Goal: Check status: Check status

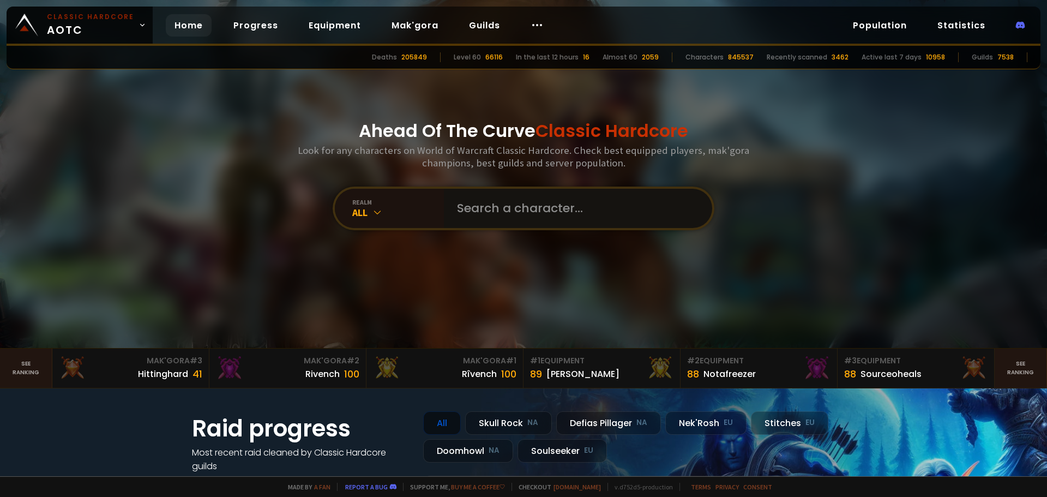
click at [488, 216] on input "text" at bounding box center [574, 208] width 249 height 39
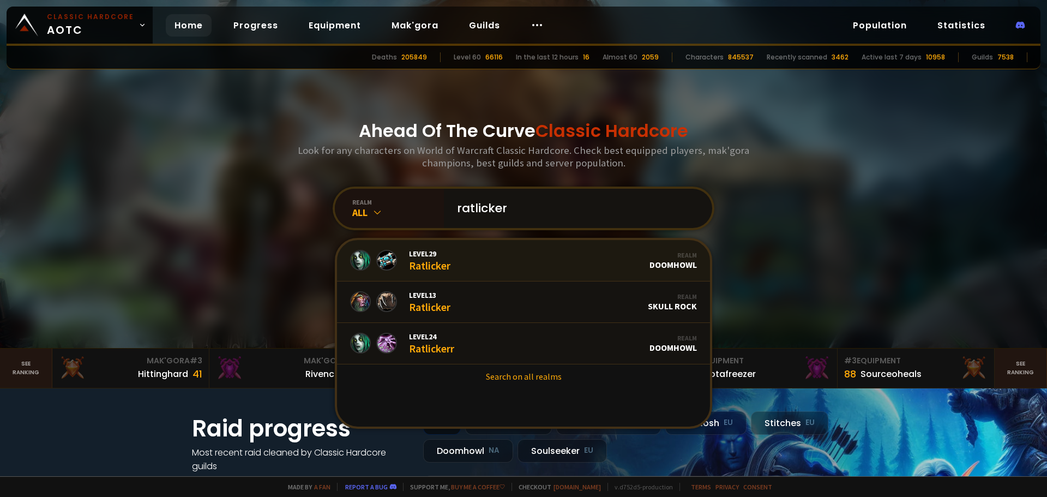
type input "ratlicker"
click at [517, 257] on link "Level 29 Ratlicker Realm Doomhowl" at bounding box center [523, 260] width 373 height 41
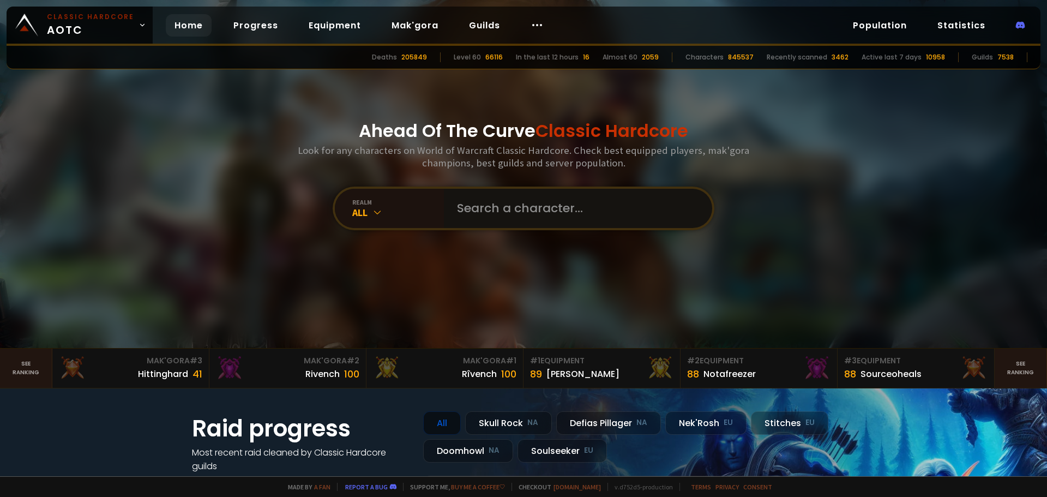
click at [519, 216] on input "text" at bounding box center [574, 208] width 249 height 39
type input "riizana"
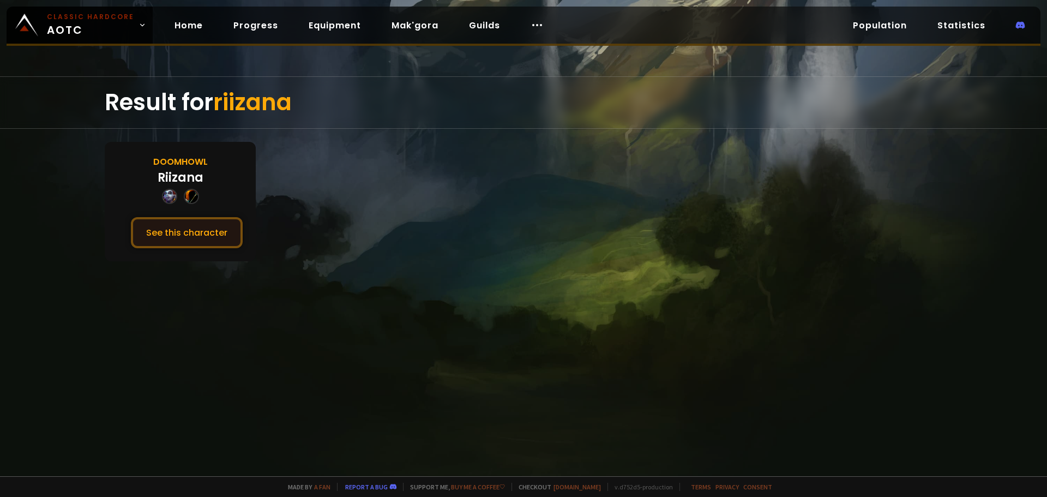
click at [206, 238] on button "See this character" at bounding box center [187, 232] width 112 height 31
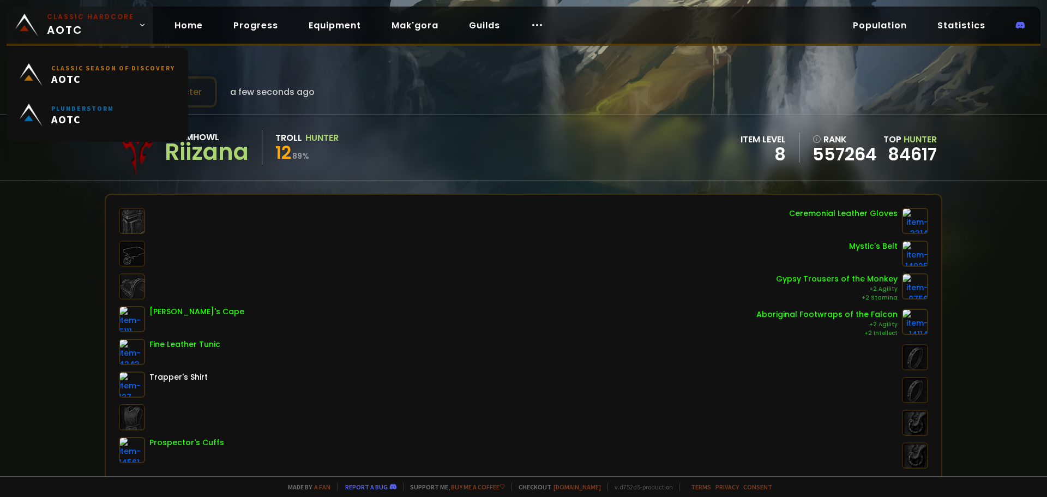
click at [106, 15] on small "Classic Hardcore" at bounding box center [90, 17] width 87 height 10
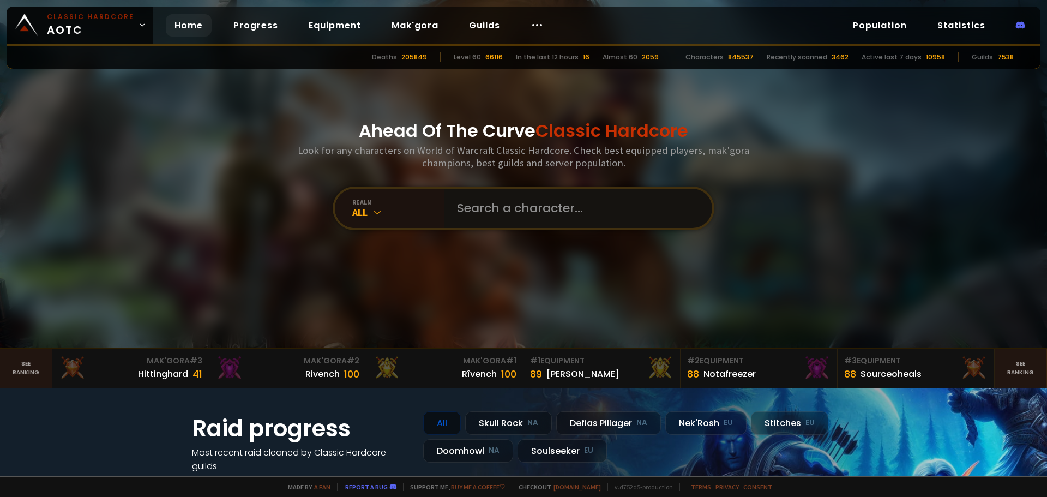
click at [531, 213] on input "text" at bounding box center [574, 208] width 249 height 39
type input "rizan"
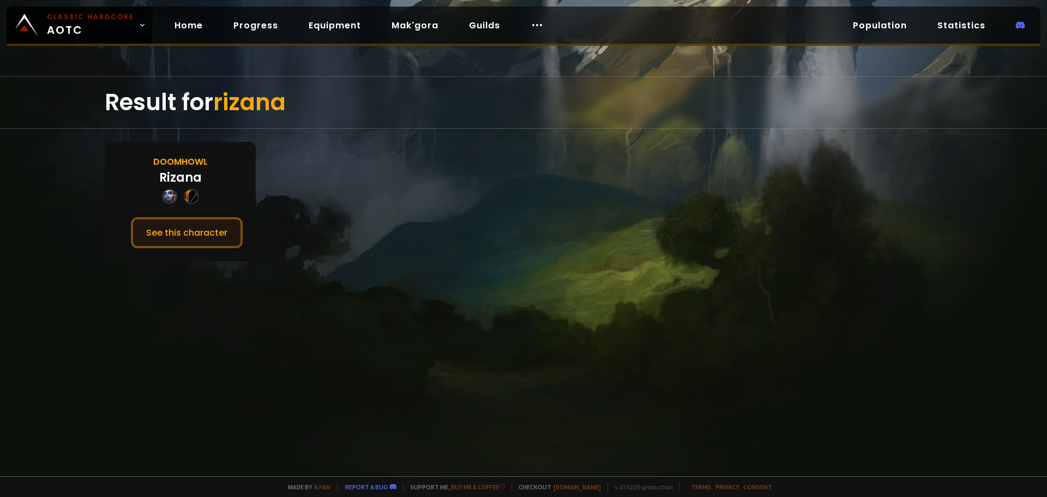
click at [188, 231] on button "See this character" at bounding box center [187, 232] width 112 height 31
